Goal: Task Accomplishment & Management: Complete application form

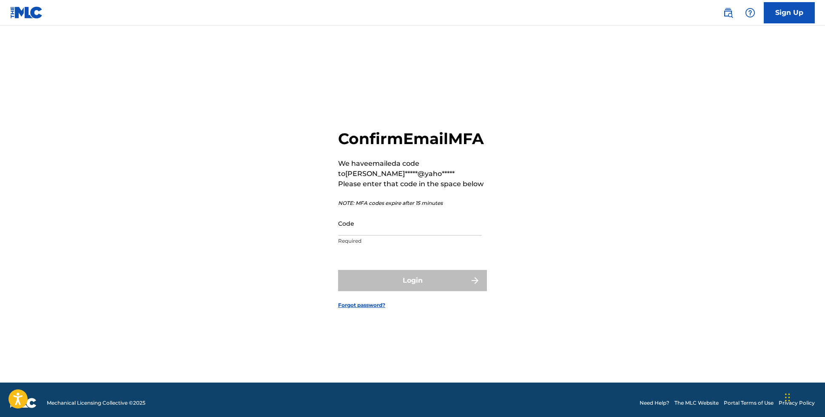
click at [386, 236] on input "Code" at bounding box center [410, 223] width 144 height 24
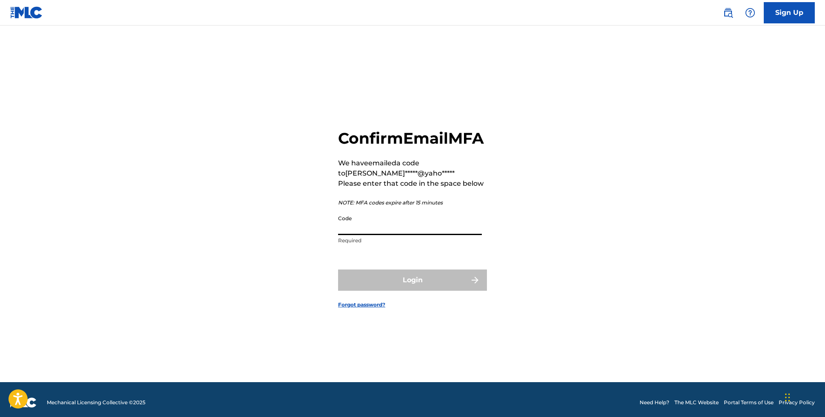
paste input "546100"
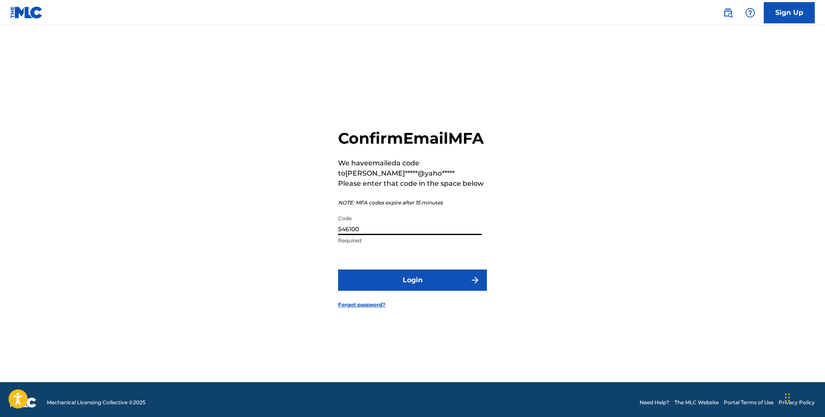
type input "546100"
click at [433, 291] on button "Login" at bounding box center [412, 280] width 149 height 21
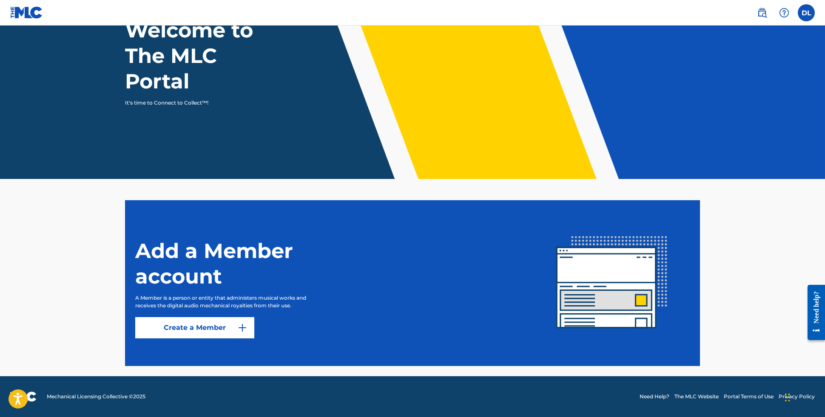
scroll to position [70, 0]
click at [807, 14] on label at bounding box center [806, 12] width 17 height 17
click at [807, 13] on input "DL [PERSON_NAME] [EMAIL_ADDRESS][DOMAIN_NAME] Notification Preferences Profile …" at bounding box center [807, 13] width 0 height 0
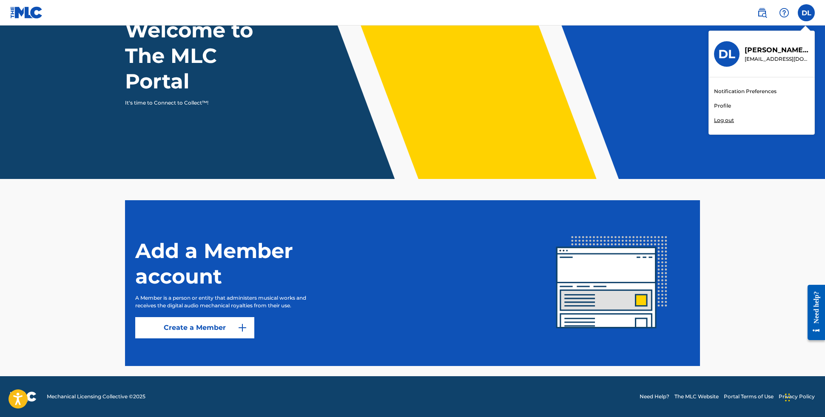
click at [720, 106] on link "Profile" at bounding box center [722, 106] width 17 height 8
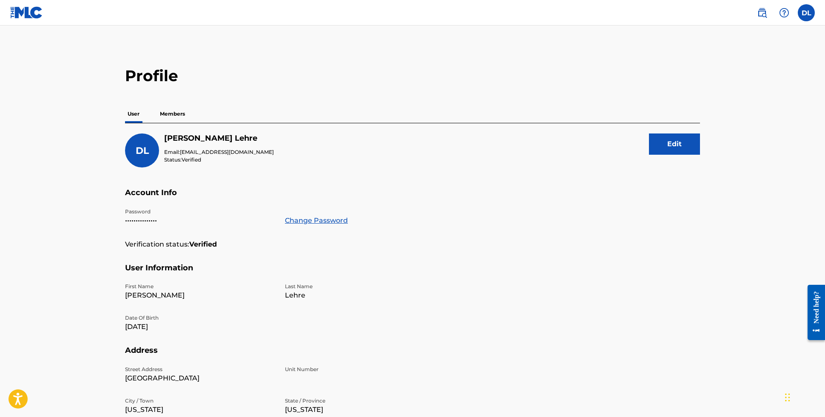
click at [174, 116] on p "Members" at bounding box center [172, 114] width 30 height 18
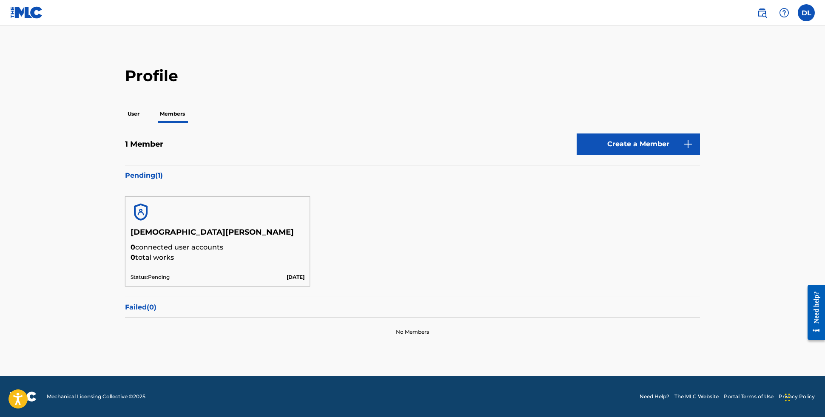
drag, startPoint x: 145, startPoint y: 248, endPoint x: 145, endPoint y: 269, distance: 20.8
click at [145, 248] on p "0 connected user accounts" at bounding box center [218, 247] width 174 height 10
drag, startPoint x: 148, startPoint y: 274, endPoint x: 208, endPoint y: 274, distance: 59.1
click at [151, 274] on p "Status: Pending" at bounding box center [150, 278] width 39 height 8
click at [287, 276] on p "[DATE]" at bounding box center [296, 278] width 18 height 8
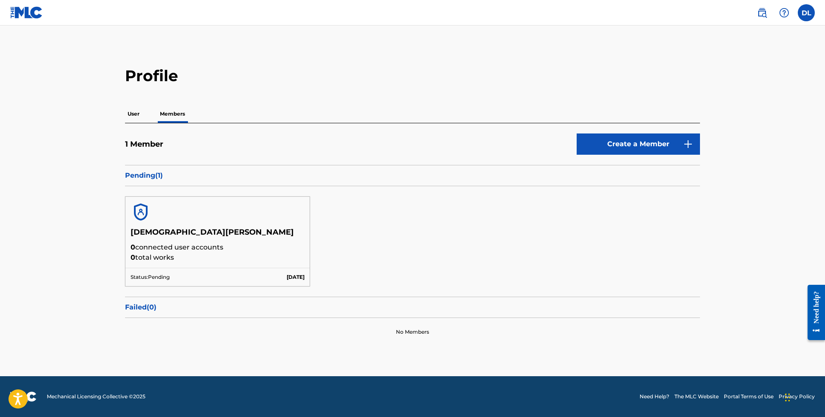
click at [171, 181] on div "Pending ( 1 )" at bounding box center [412, 175] width 575 height 21
click at [644, 147] on link "Create a Member" at bounding box center [638, 144] width 123 height 21
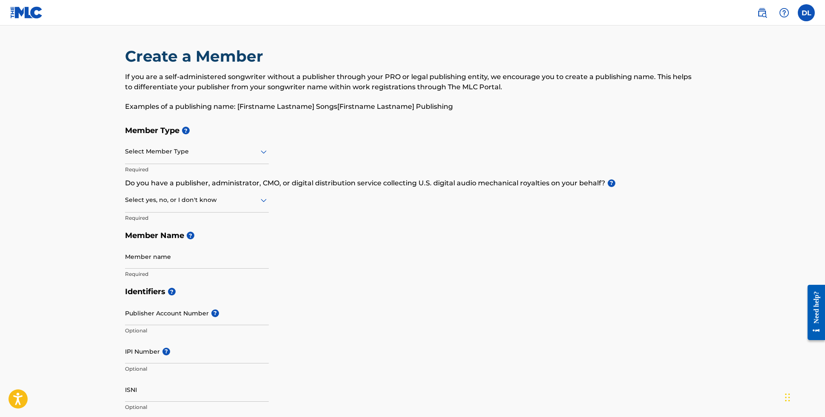
click at [185, 154] on div at bounding box center [197, 151] width 144 height 11
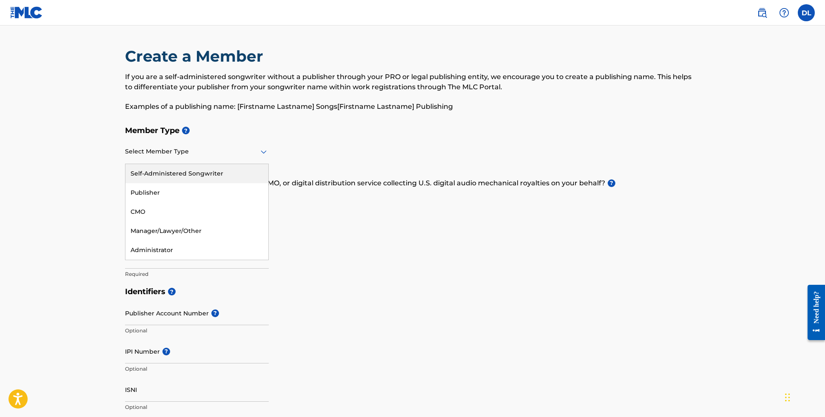
click at [172, 172] on div "Self-Administered Songwriter" at bounding box center [196, 173] width 143 height 19
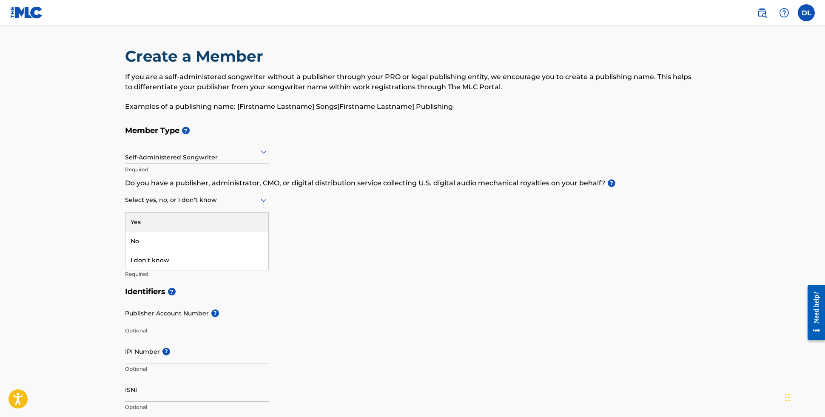
click at [182, 198] on div at bounding box center [197, 200] width 144 height 11
click at [159, 242] on div "No" at bounding box center [196, 241] width 143 height 19
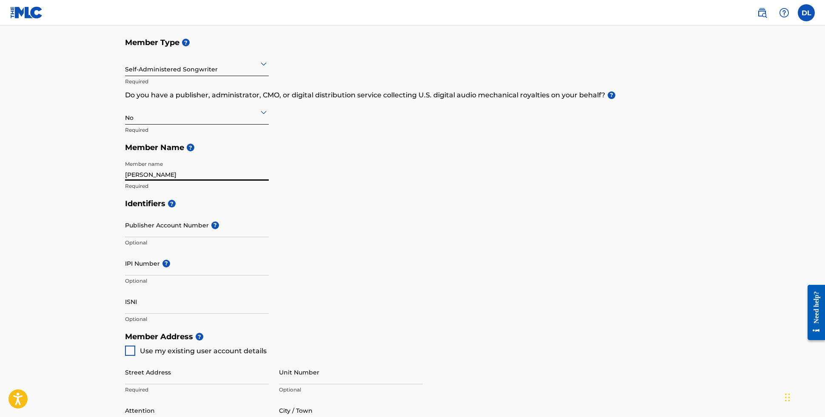
scroll to position [116, 0]
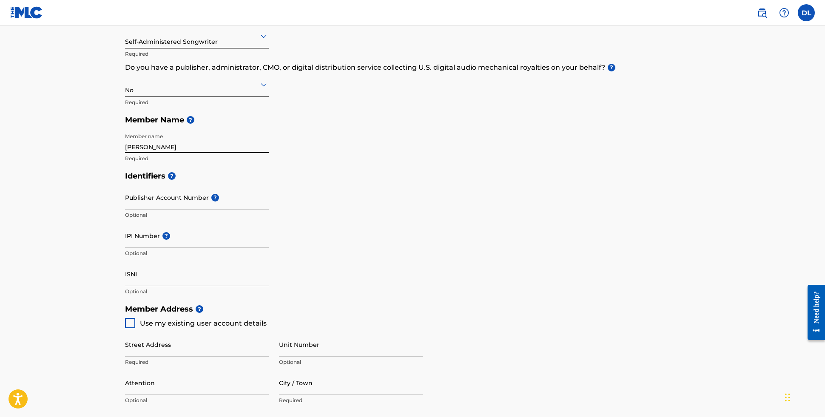
type input "[PERSON_NAME]"
click at [175, 200] on input "Publisher Account Number ?" at bounding box center [197, 197] width 144 height 24
click at [143, 237] on input "IPI Number ?" at bounding box center [197, 236] width 144 height 24
paste input "01307331097"
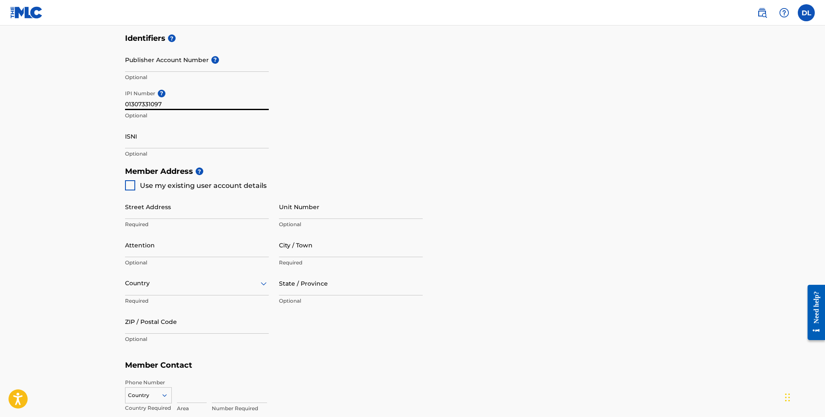
scroll to position [252, 0]
type input "01307331097"
click at [128, 187] on div at bounding box center [130, 187] width 10 height 10
type input "[GEOGRAPHIC_DATA]"
type input "[US_STATE]"
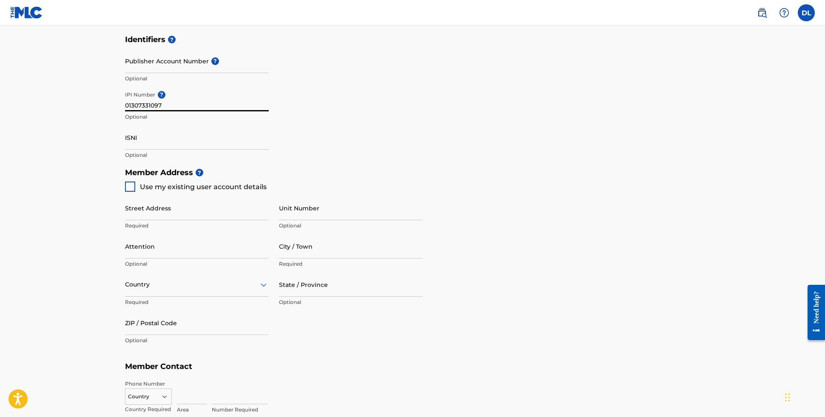
type input "48095"
type input "586"
type input "6510287"
type input "[EMAIL_ADDRESS][DOMAIN_NAME]"
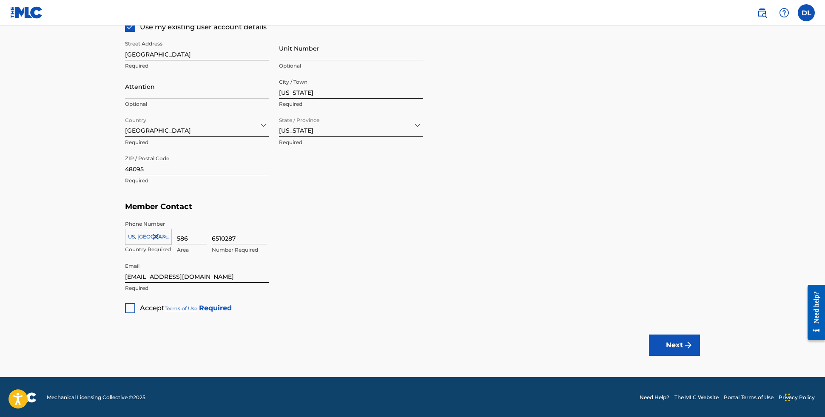
scroll to position [412, 0]
click at [130, 307] on div at bounding box center [130, 309] width 10 height 10
click at [682, 347] on button "Next" at bounding box center [674, 345] width 51 height 21
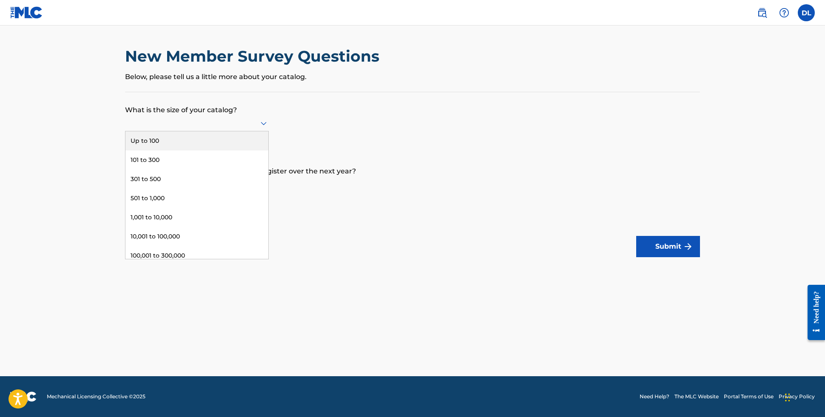
click at [246, 123] on div at bounding box center [197, 123] width 144 height 11
click at [179, 151] on div "Up to 100" at bounding box center [196, 140] width 143 height 19
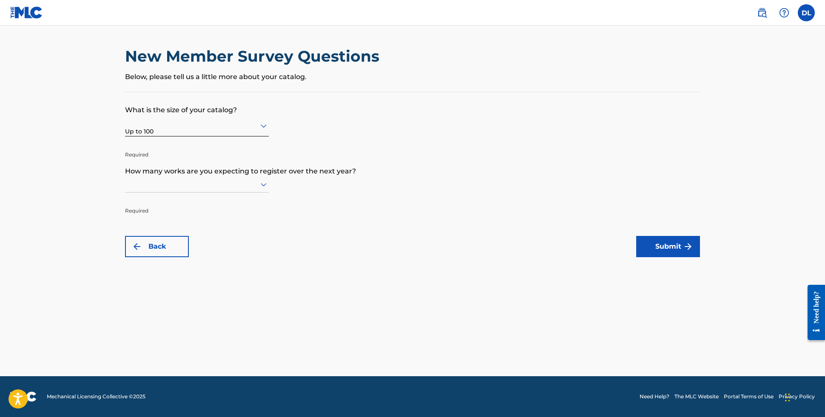
click at [258, 188] on div at bounding box center [197, 184] width 144 height 11
click at [205, 210] on div "Up to 100" at bounding box center [196, 202] width 143 height 19
click at [667, 246] on button "Submit" at bounding box center [668, 246] width 64 height 21
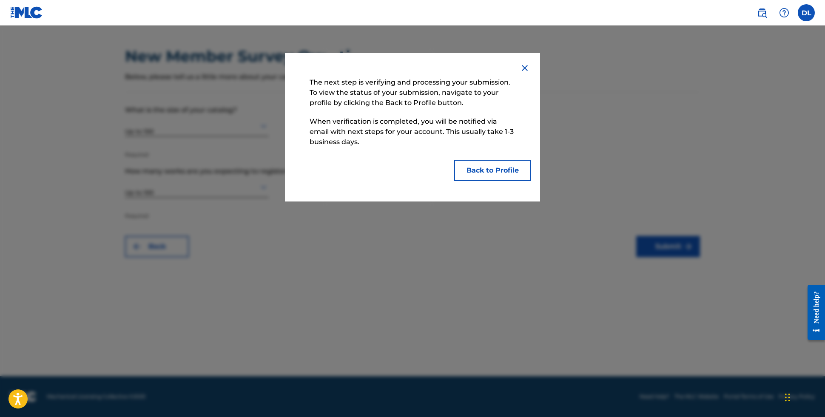
click at [491, 170] on button "Back to Profile" at bounding box center [492, 170] width 77 height 21
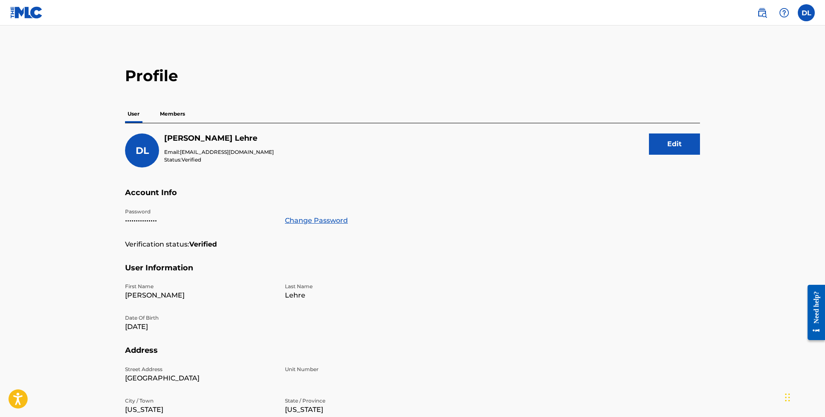
click at [172, 114] on p "Members" at bounding box center [172, 114] width 30 height 18
